Goal: Find specific page/section: Find specific page/section

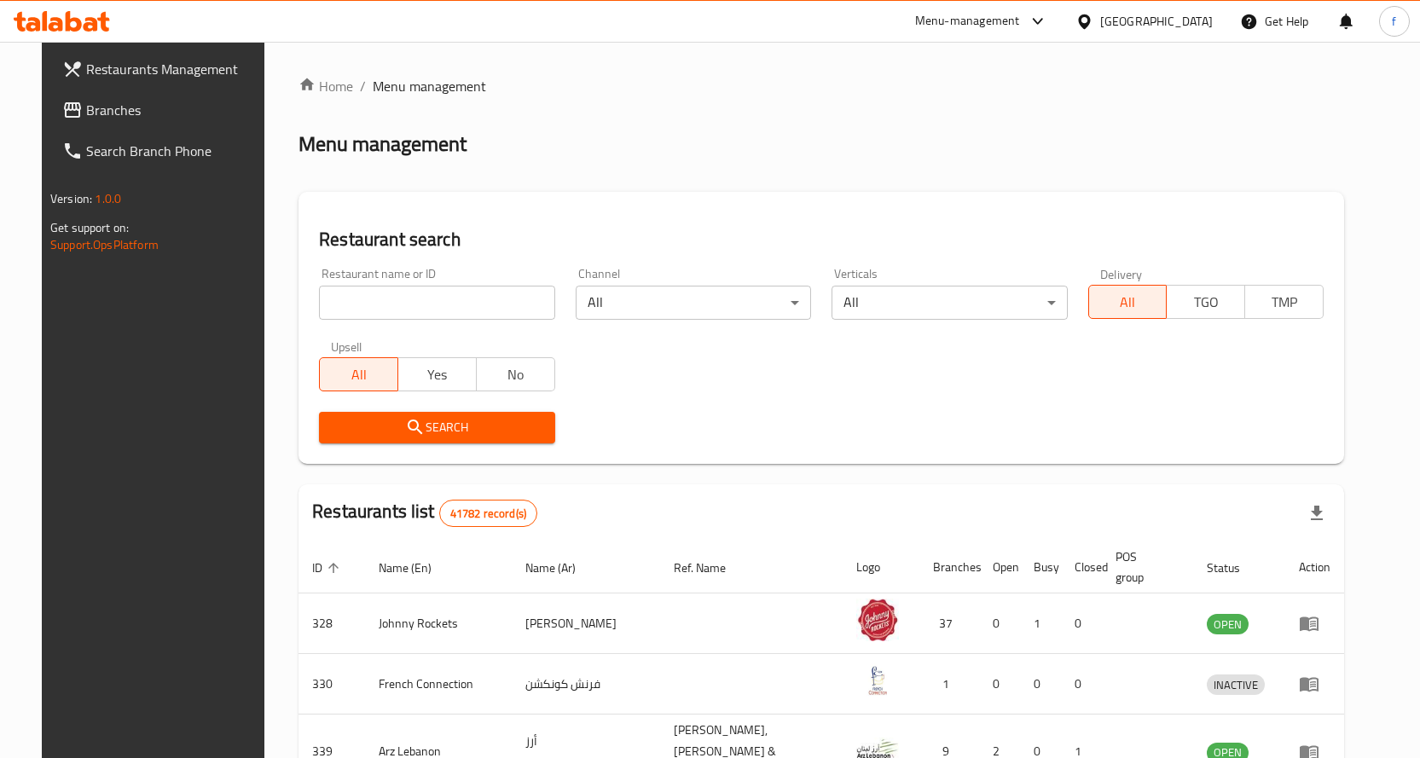
click at [93, 103] on span "Branches" at bounding box center [175, 110] width 179 height 20
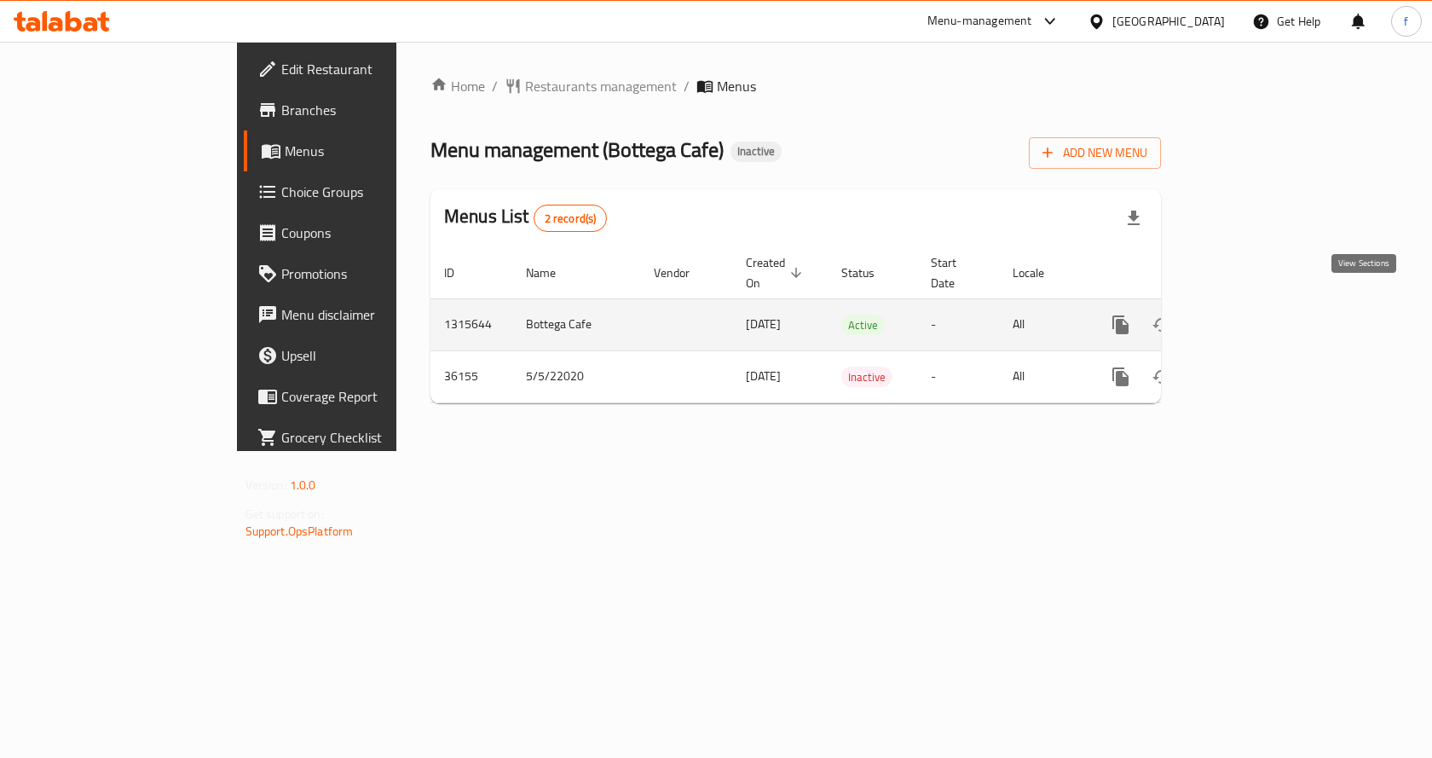
click at [1254, 315] on icon "enhanced table" at bounding box center [1244, 325] width 20 height 20
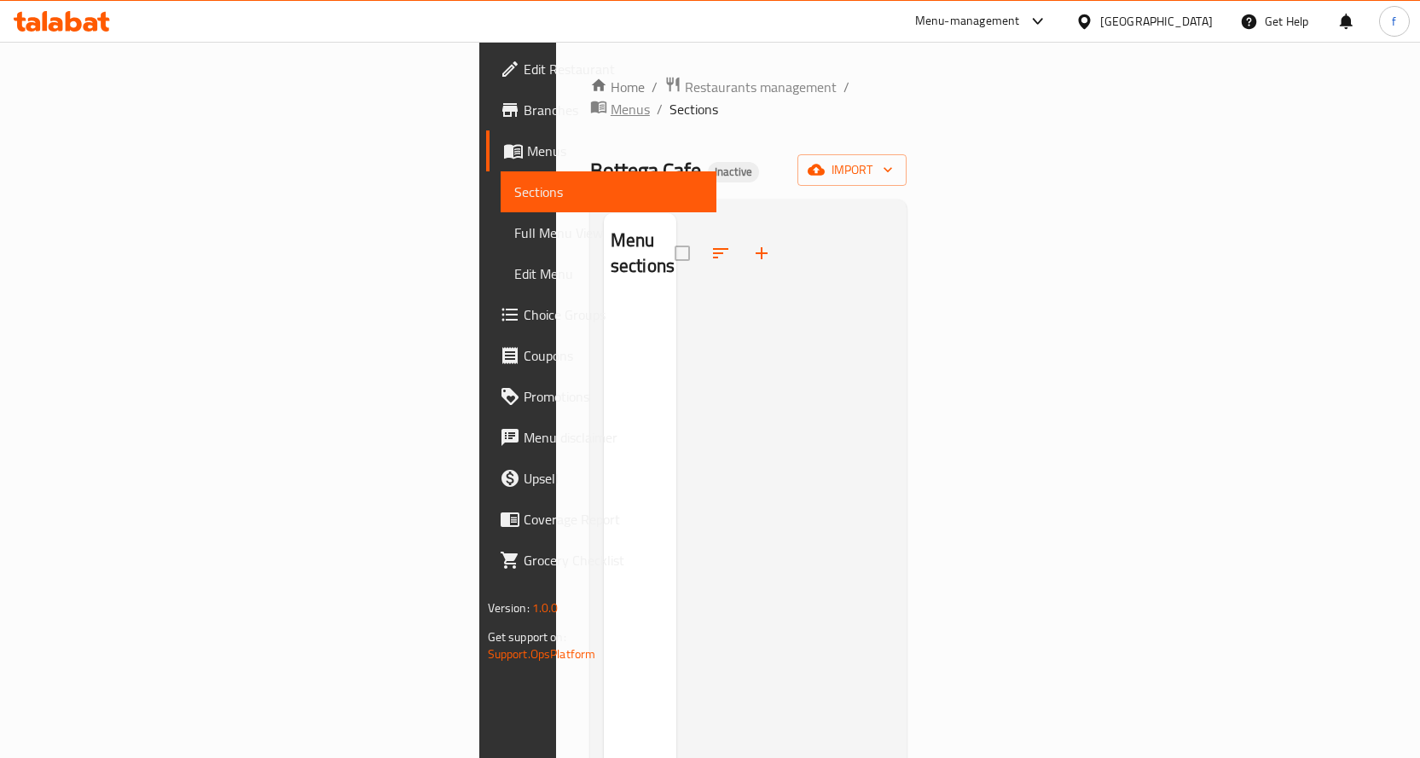
click at [610, 99] on span "Menus" at bounding box center [629, 109] width 39 height 20
